Goal: Navigation & Orientation: Find specific page/section

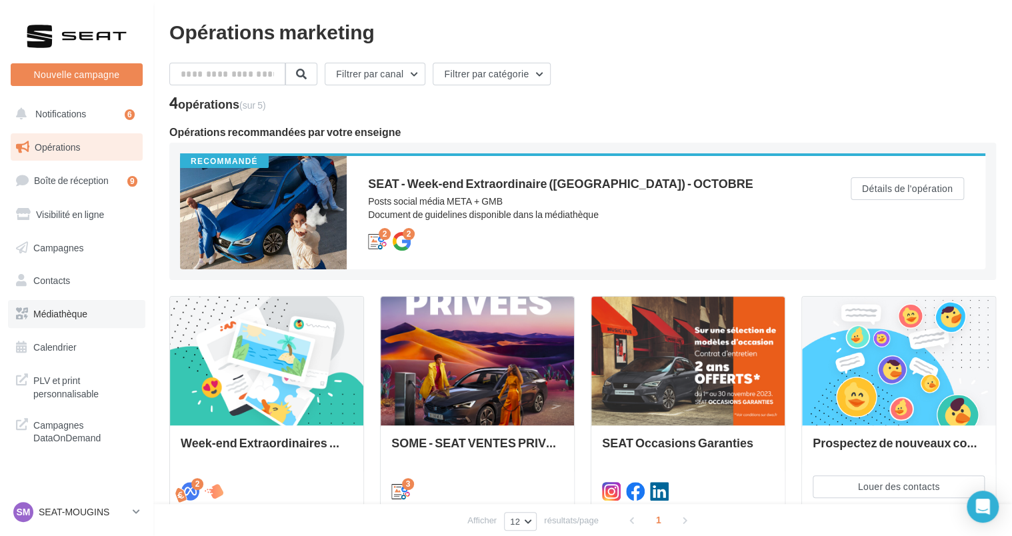
click at [60, 309] on span "Médiathèque" at bounding box center [60, 313] width 54 height 11
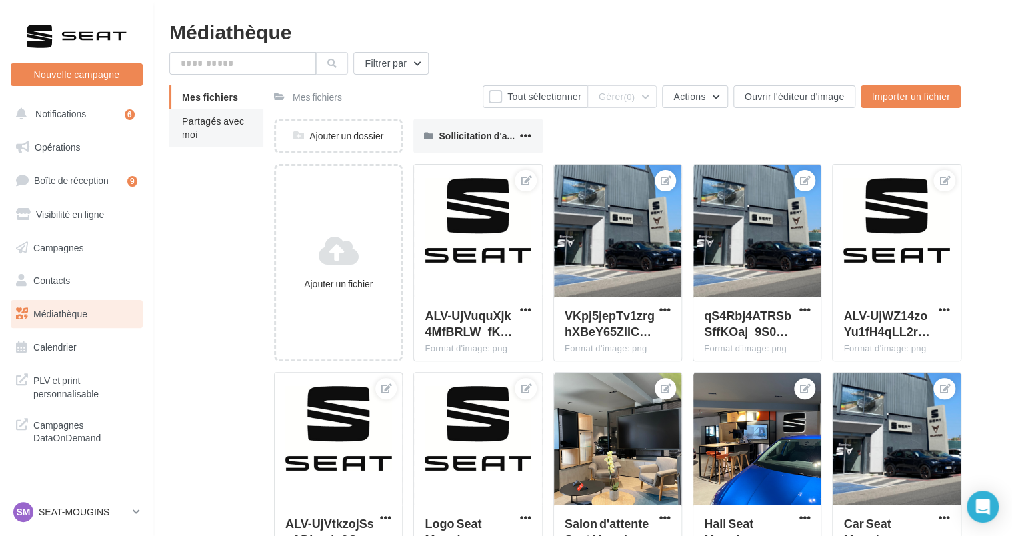
click at [209, 130] on li "Partagés avec moi" at bounding box center [216, 127] width 94 height 37
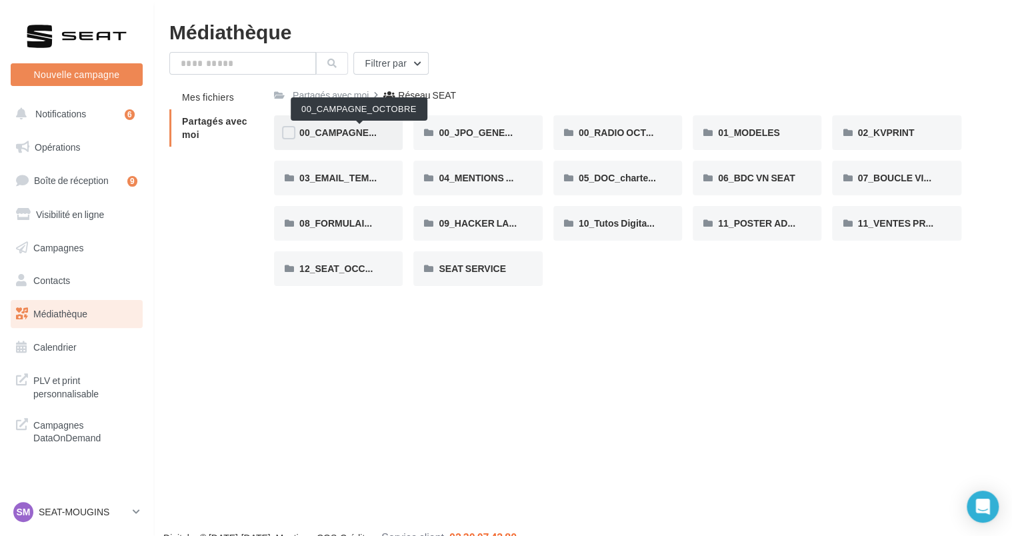
click at [361, 129] on span "00_CAMPAGNE_OCTOBRE" at bounding box center [359, 132] width 121 height 11
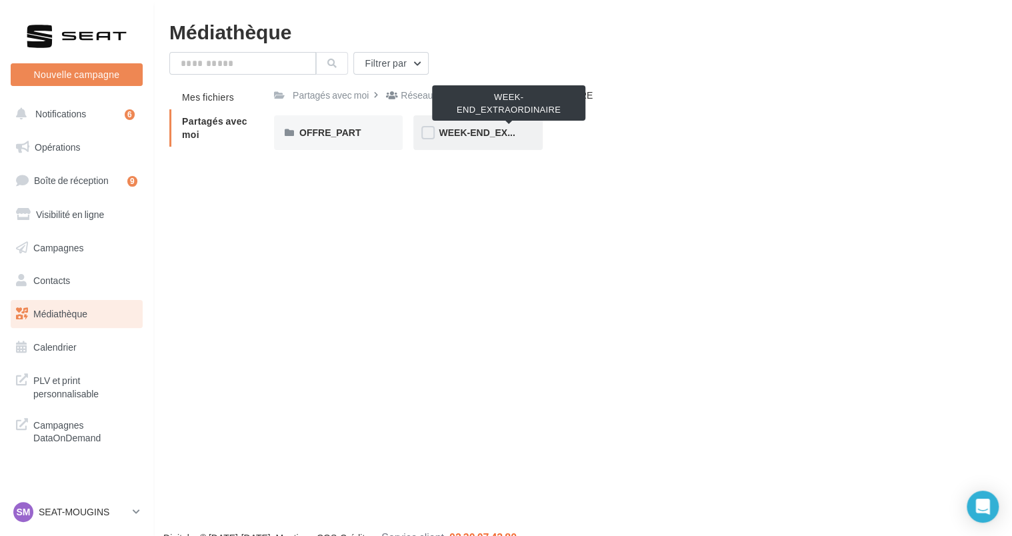
click at [468, 136] on span "WEEK-END_EXTRAORDINAIRE" at bounding box center [508, 132] width 140 height 11
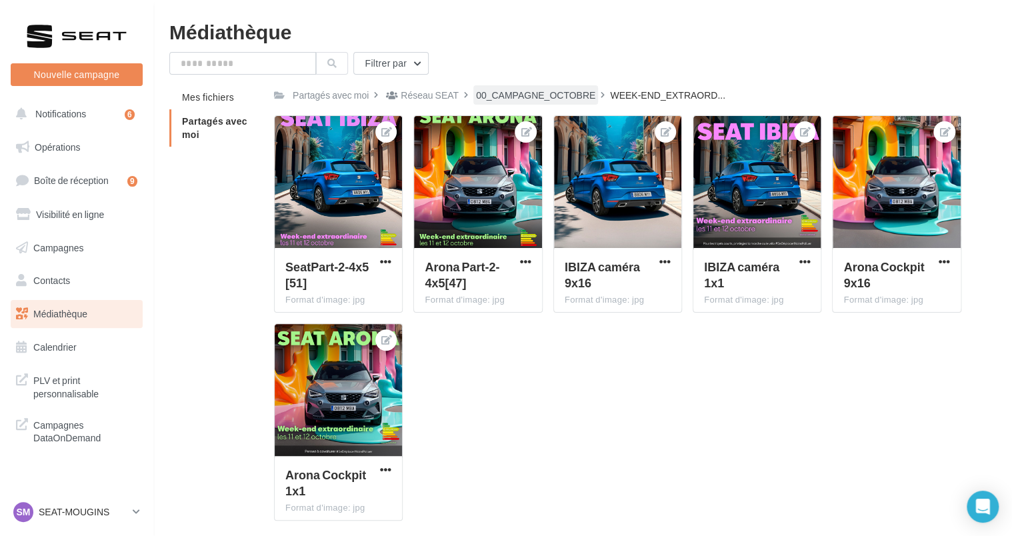
click at [566, 101] on div "00_CAMPAGNE_OCTOBRE" at bounding box center [535, 95] width 119 height 13
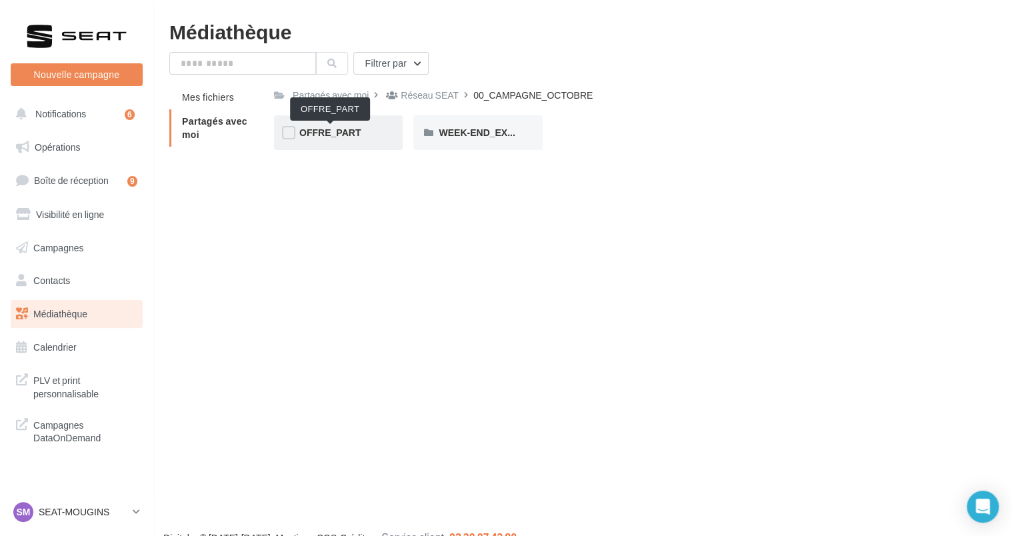
click at [320, 135] on span "OFFRE_PART" at bounding box center [329, 132] width 61 height 11
click at [436, 133] on div "IBIZA" at bounding box center [477, 132] width 129 height 35
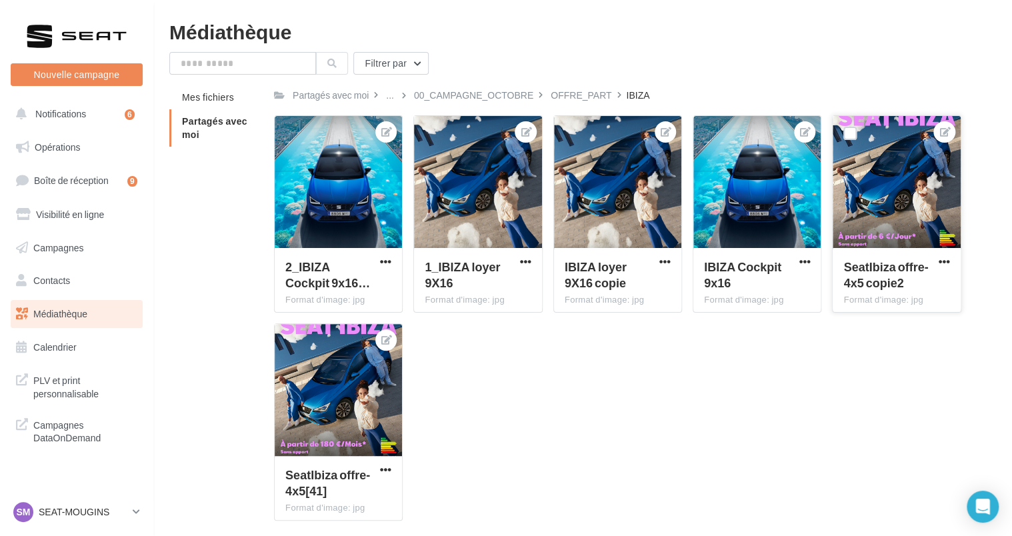
click at [890, 204] on div at bounding box center [895, 182] width 127 height 133
click at [95, 520] on div "SM SEAT-MOUGINS SEAT-MOUGINS" at bounding box center [70, 512] width 114 height 20
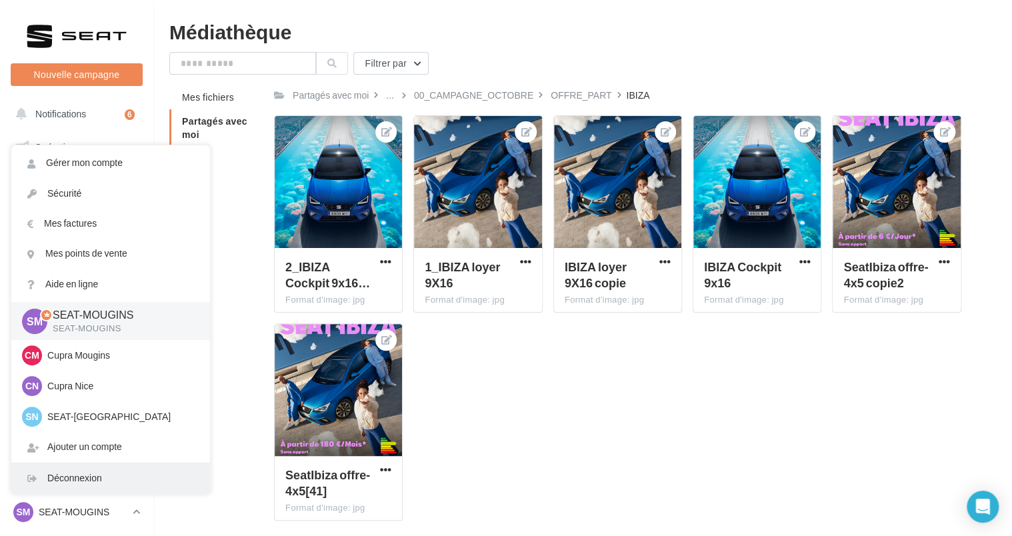
click at [98, 469] on div "Déconnexion" at bounding box center [110, 478] width 199 height 30
